Goal: Find specific page/section: Find specific page/section

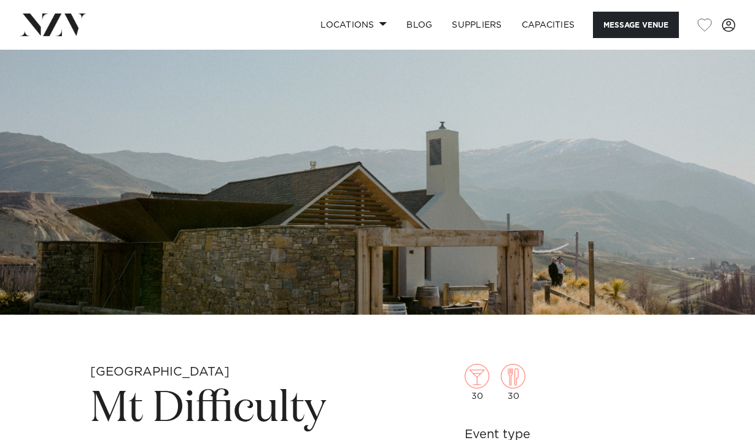
scroll to position [82, 0]
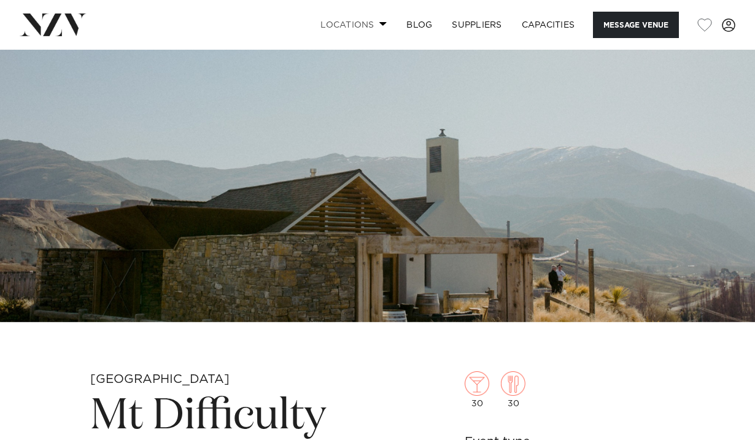
click at [367, 16] on link "Locations" at bounding box center [353, 25] width 86 height 26
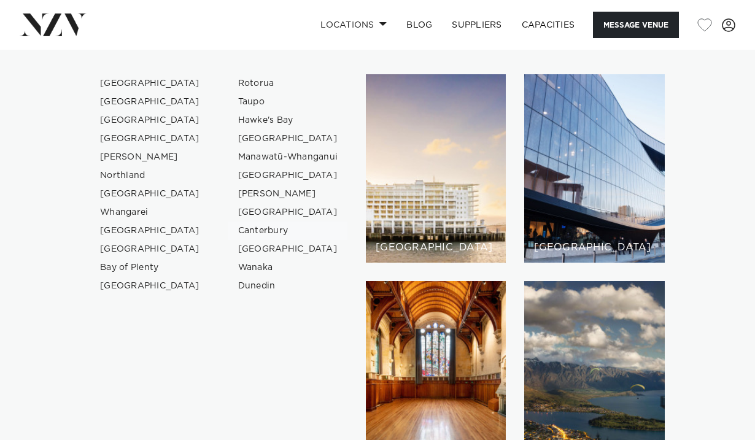
click at [253, 226] on link "Canterbury" at bounding box center [288, 230] width 120 height 18
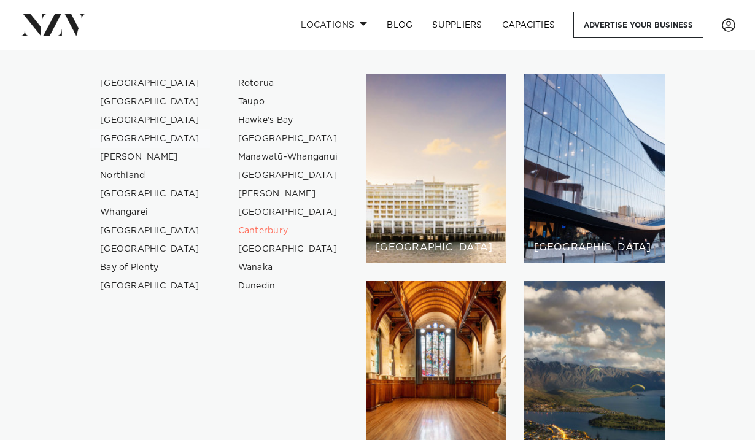
click at [128, 139] on link "[GEOGRAPHIC_DATA]" at bounding box center [150, 138] width 120 height 18
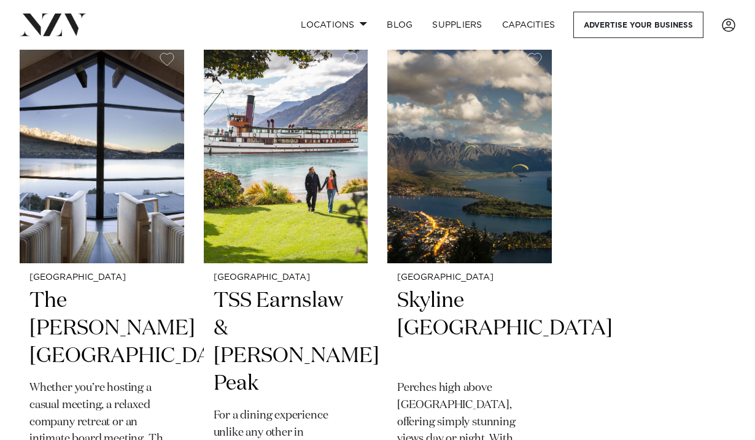
scroll to position [1478, 0]
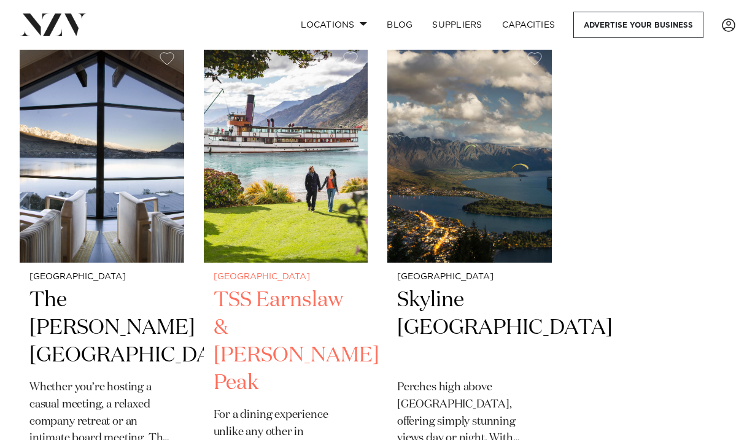
click at [279, 309] on h2 "TSS Earnslaw & [PERSON_NAME] Peak" at bounding box center [285, 341] width 145 height 110
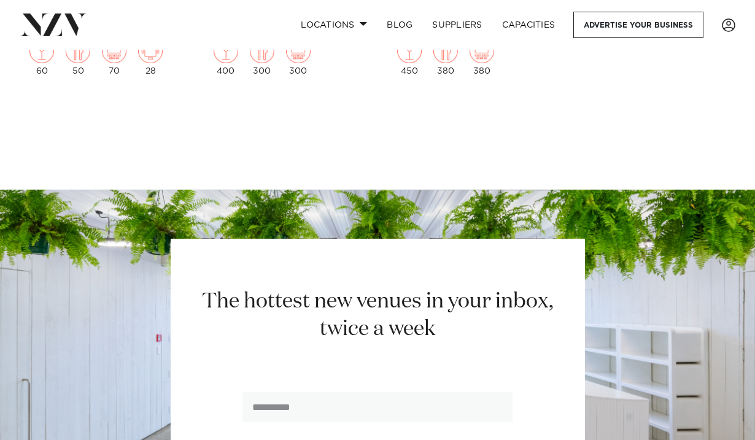
scroll to position [1940, 0]
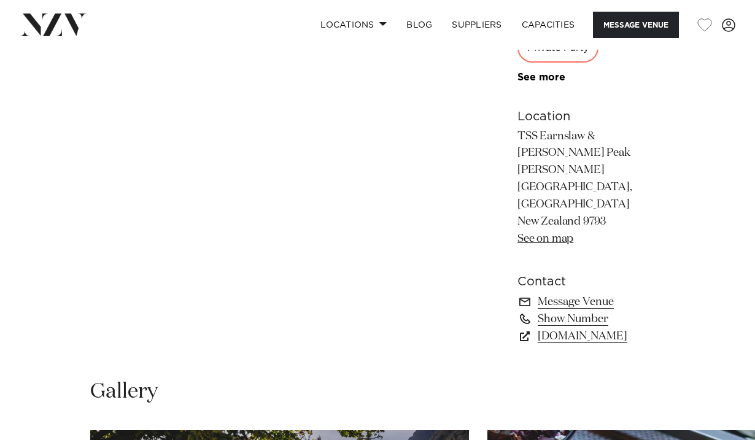
scroll to position [794, 0]
